Goal: Information Seeking & Learning: Learn about a topic

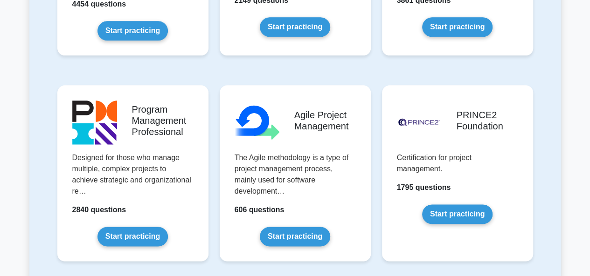
scroll to position [542, 0]
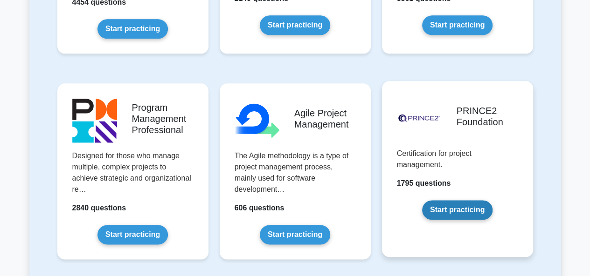
click at [478, 213] on link "Start practicing" at bounding box center [457, 210] width 70 height 20
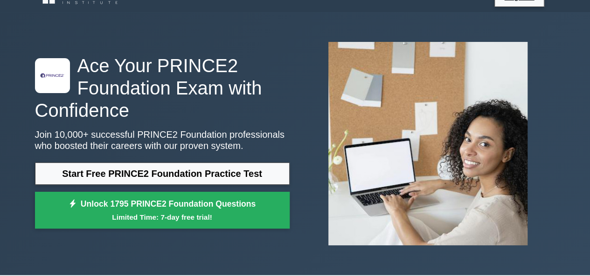
scroll to position [19, 0]
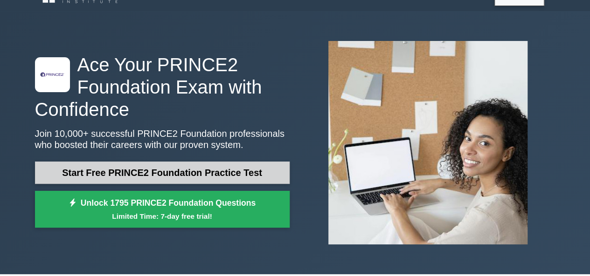
click at [232, 162] on link "Start Free PRINCE2 Foundation Practice Test" at bounding box center [162, 173] width 254 height 22
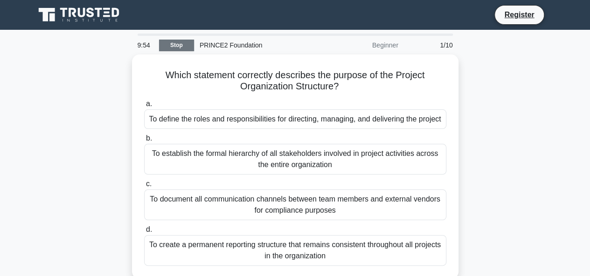
click at [180, 43] on link "Stop" at bounding box center [176, 46] width 35 height 12
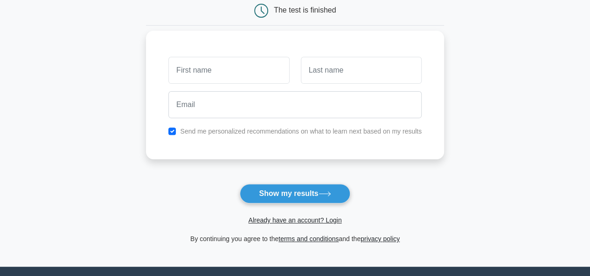
scroll to position [89, 0]
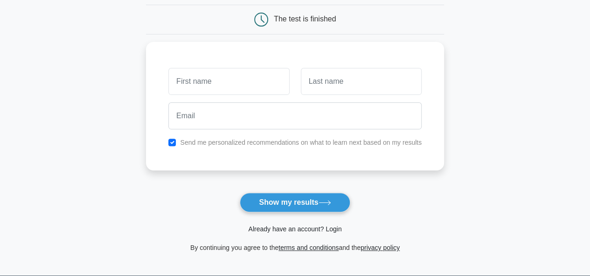
click at [327, 229] on link "Already have an account? Login" at bounding box center [294, 229] width 93 height 7
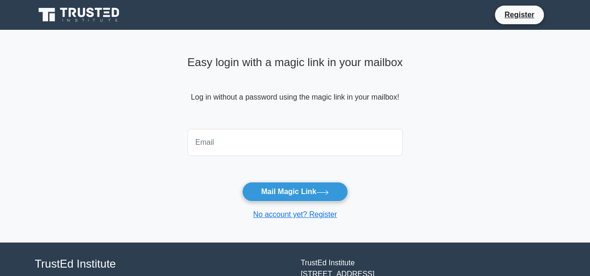
click at [300, 139] on input "email" at bounding box center [294, 142] width 215 height 27
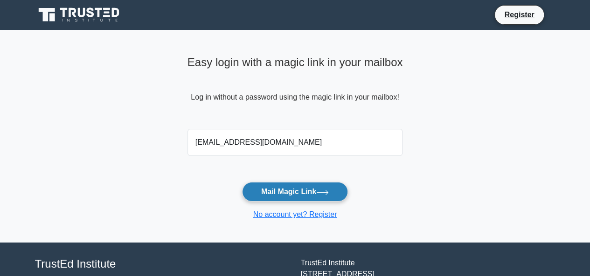
type input "afin91411@gmail.com"
click at [344, 191] on button "Mail Magic Link" at bounding box center [295, 192] width 106 height 20
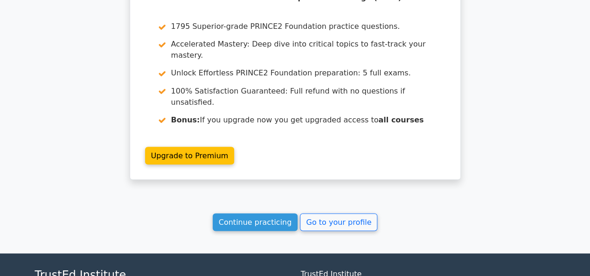
scroll to position [832, 0]
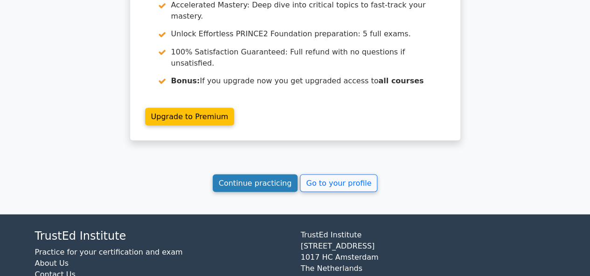
click at [281, 174] on link "Continue practicing" at bounding box center [255, 183] width 85 height 18
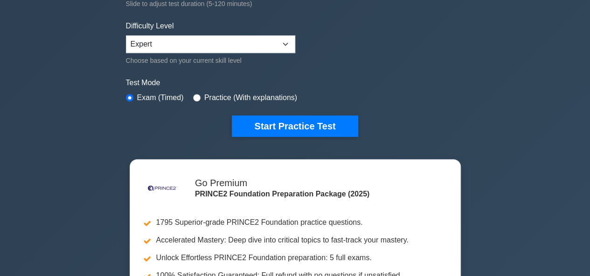
scroll to position [215, 0]
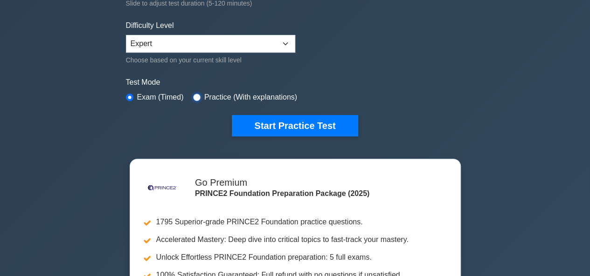
click at [193, 95] on input "radio" at bounding box center [196, 97] width 7 height 7
radio input "true"
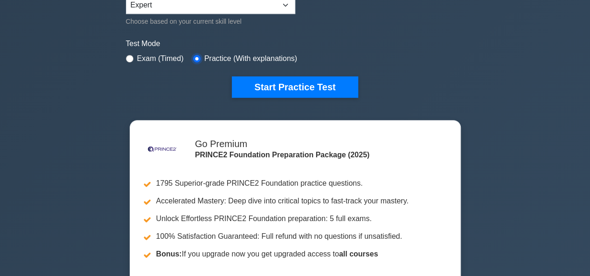
scroll to position [258, 0]
